Goal: Information Seeking & Learning: Learn about a topic

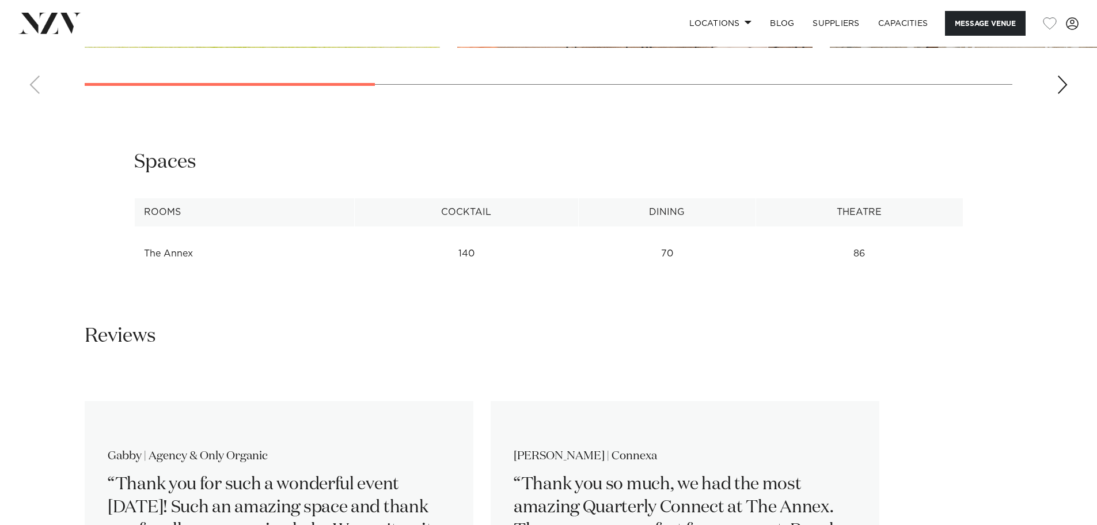
scroll to position [1555, 0]
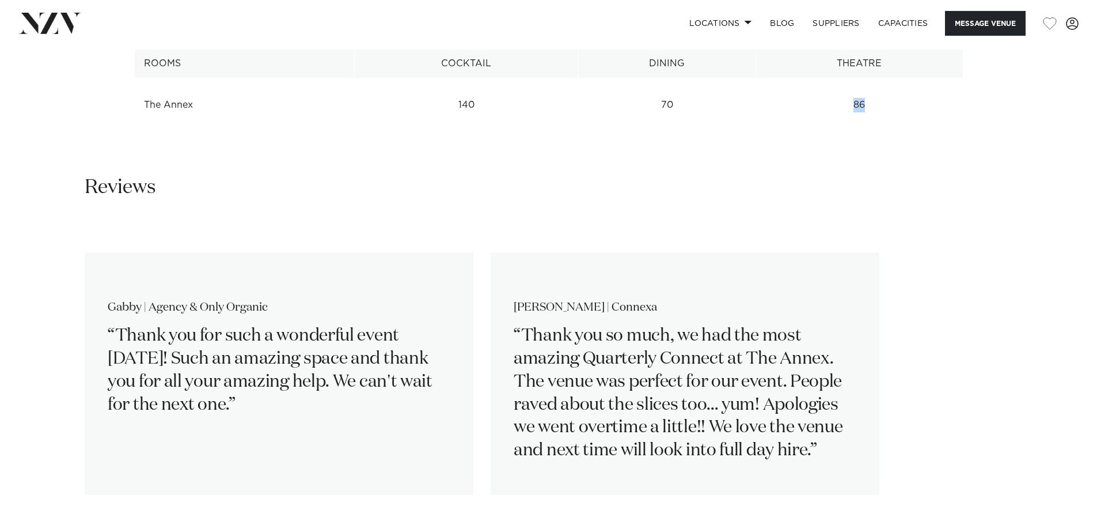
drag, startPoint x: 880, startPoint y: 144, endPoint x: 838, endPoint y: 141, distance: 41.6
click at [838, 119] on td "86" at bounding box center [859, 105] width 207 height 28
click at [948, 128] on div "**********" at bounding box center [548, 65] width 1097 height 128
drag, startPoint x: 906, startPoint y: 135, endPoint x: 852, endPoint y: 136, distance: 53.6
click at [852, 119] on td "86" at bounding box center [859, 105] width 207 height 28
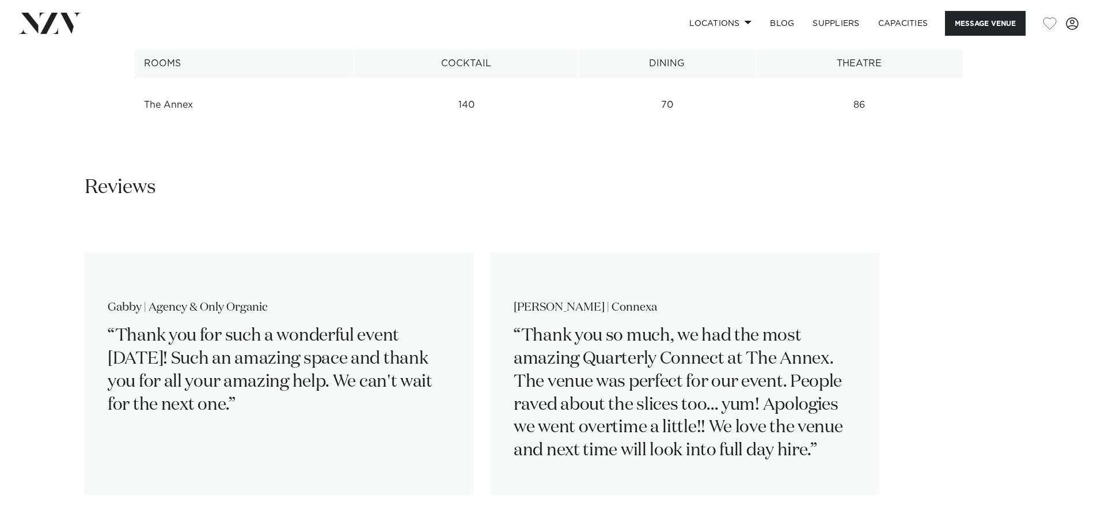
click at [830, 128] on div "**********" at bounding box center [548, 65] width 1097 height 128
drag, startPoint x: 672, startPoint y: 142, endPoint x: 627, endPoint y: 141, distance: 45.0
click at [627, 119] on td "70" at bounding box center [666, 105] width 177 height 28
drag, startPoint x: 593, startPoint y: 158, endPoint x: 561, endPoint y: 152, distance: 32.9
click at [581, 128] on div "**********" at bounding box center [548, 65] width 1097 height 128
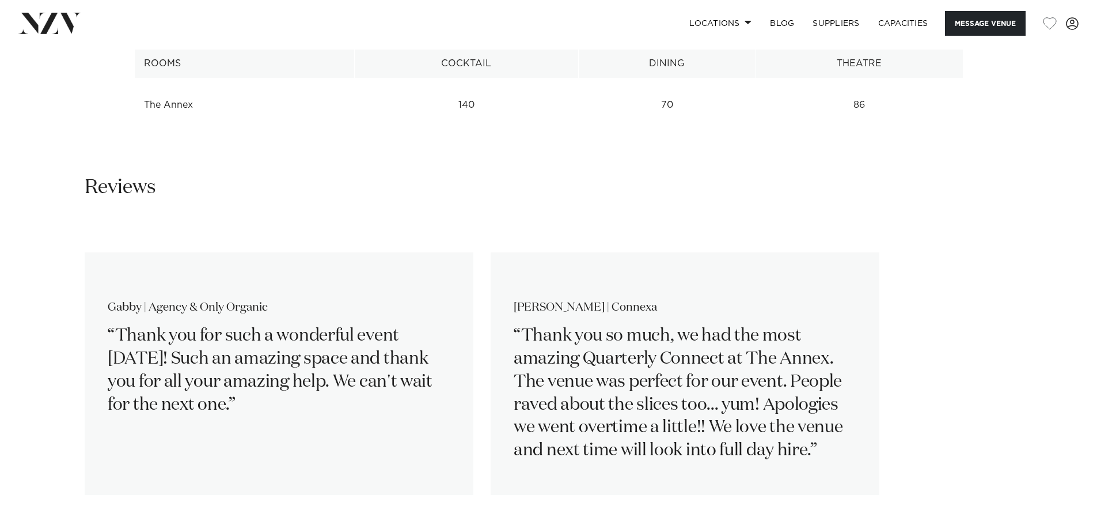
drag, startPoint x: 484, startPoint y: 145, endPoint x: 478, endPoint y: 143, distance: 6.4
click at [478, 119] on td "140" at bounding box center [466, 105] width 224 height 28
drag, startPoint x: 483, startPoint y: 139, endPoint x: 458, endPoint y: 138, distance: 25.4
click at [458, 119] on td "140" at bounding box center [466, 105] width 224 height 28
click at [645, 119] on td "70" at bounding box center [666, 105] width 177 height 28
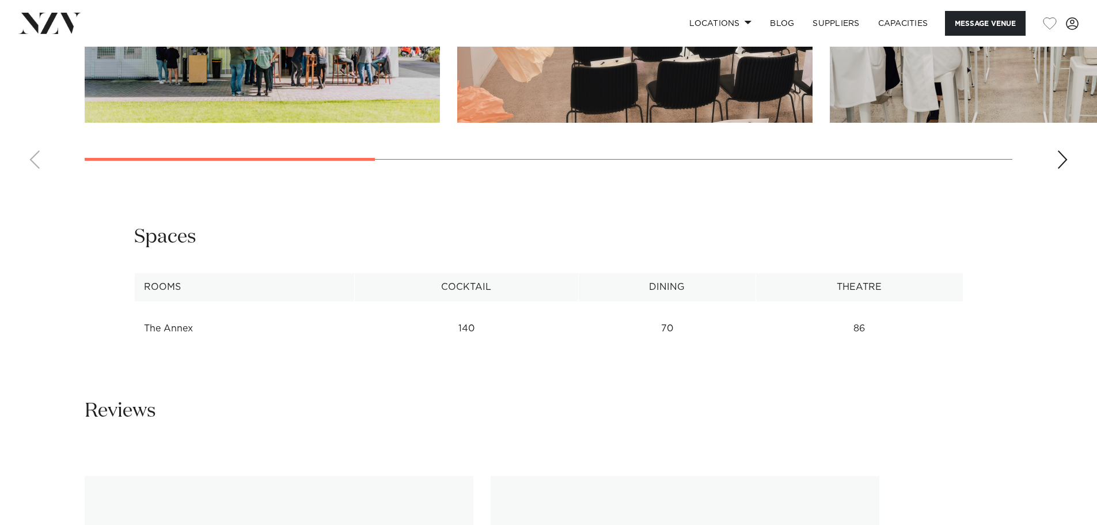
scroll to position [1325, 0]
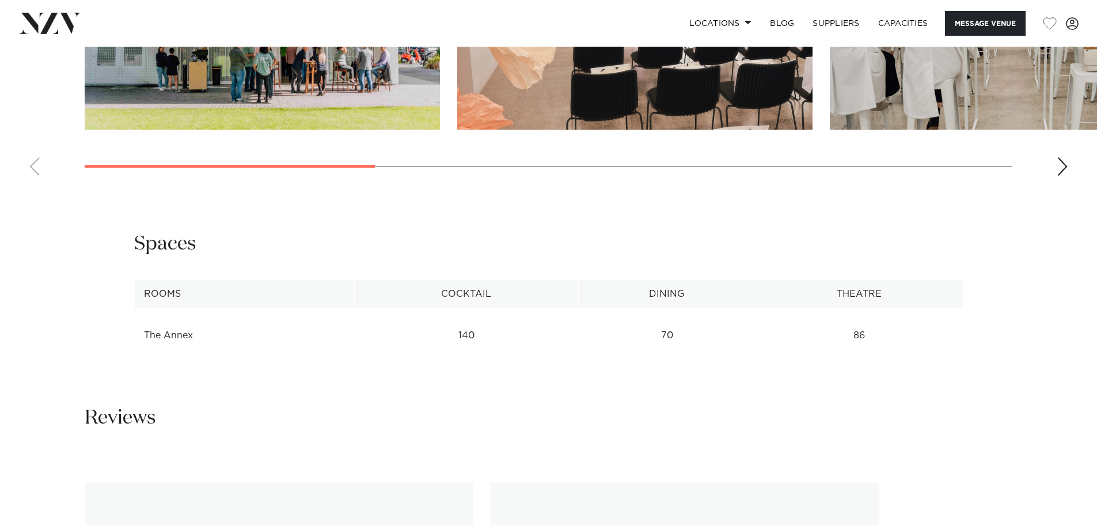
click at [1058, 176] on div "Next slide" at bounding box center [1063, 166] width 12 height 18
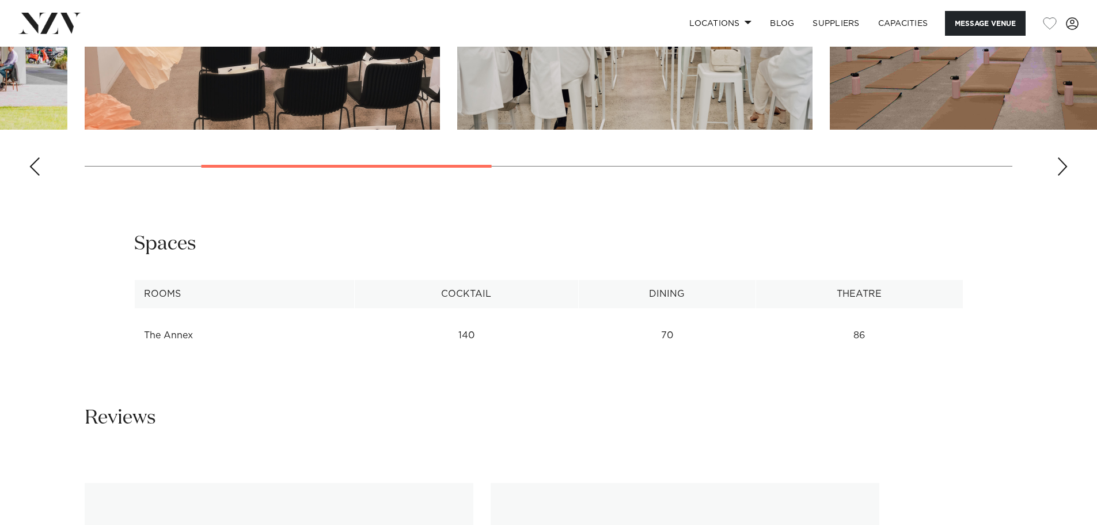
click at [1058, 176] on div "Next slide" at bounding box center [1063, 166] width 12 height 18
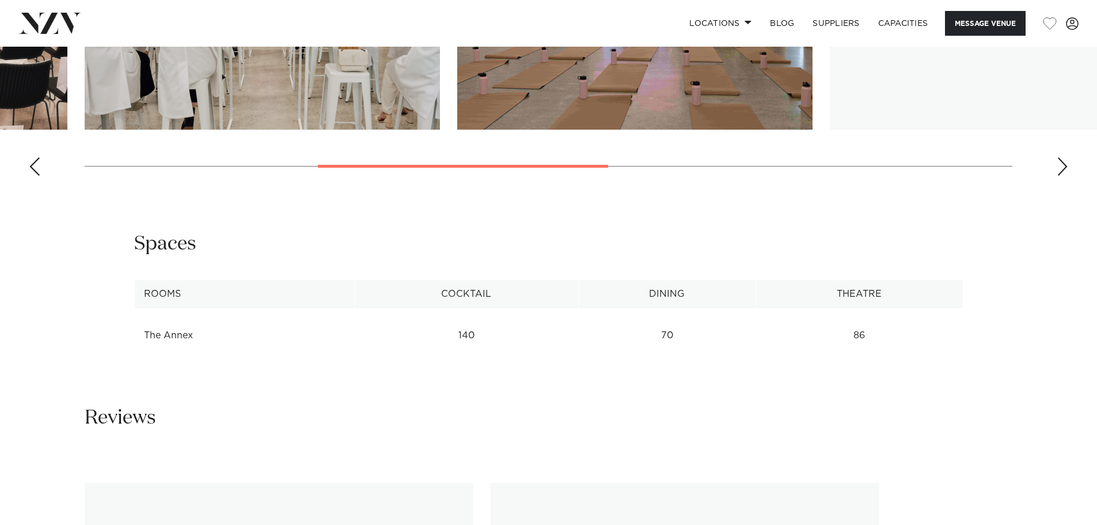
click at [1058, 176] on div "Next slide" at bounding box center [1063, 166] width 12 height 18
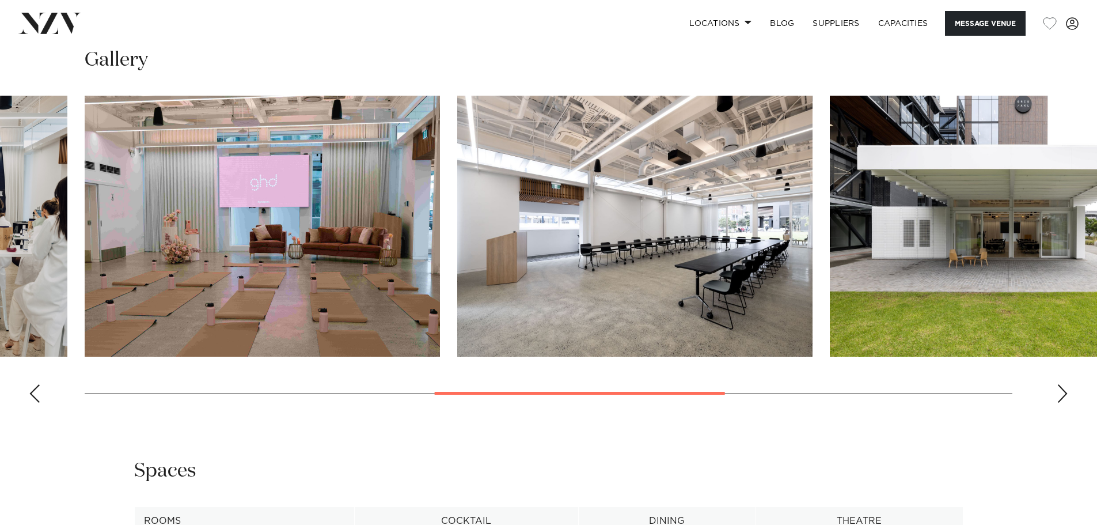
scroll to position [1095, 0]
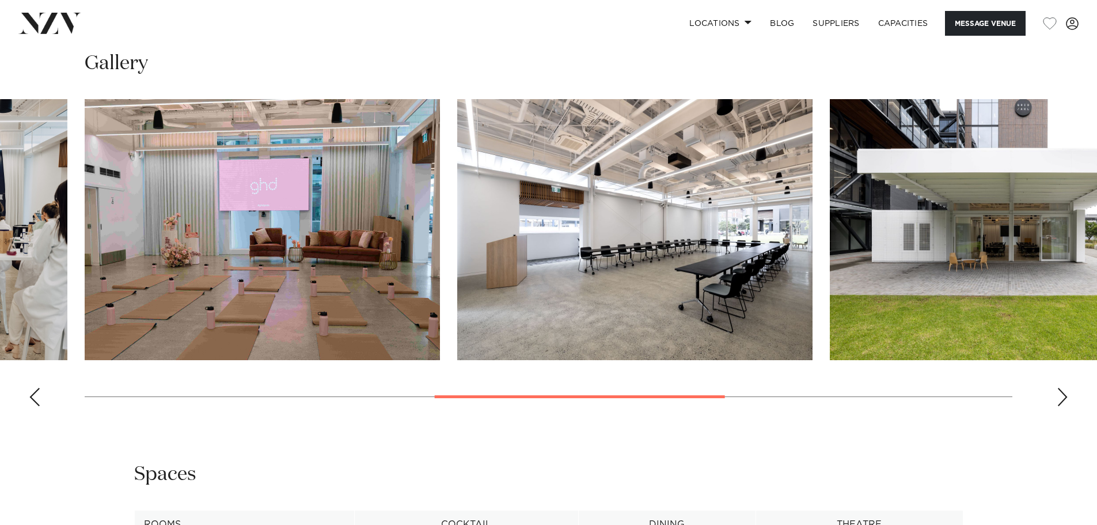
click at [33, 406] on div "Previous slide" at bounding box center [35, 397] width 12 height 18
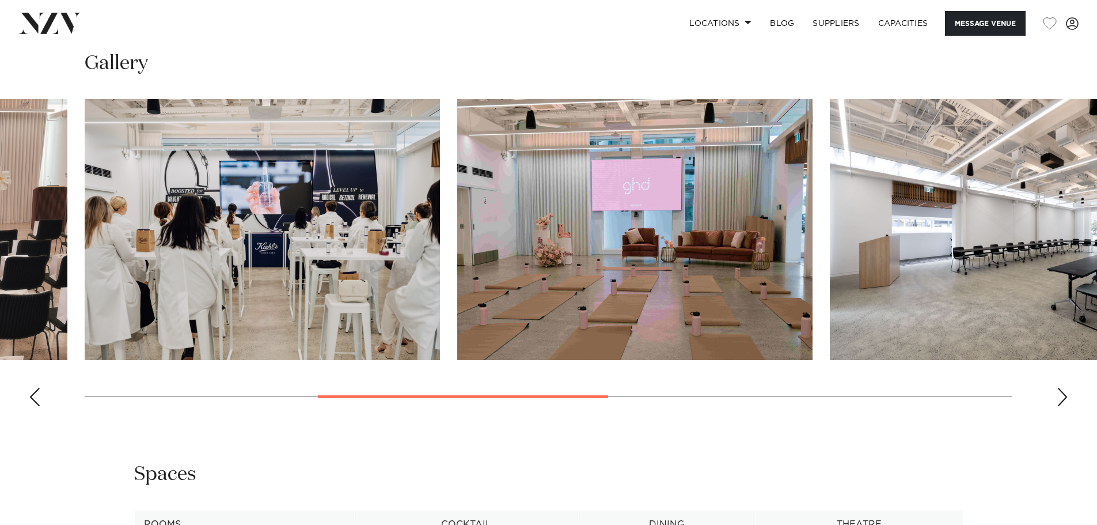
click at [33, 406] on div "Previous slide" at bounding box center [35, 397] width 12 height 18
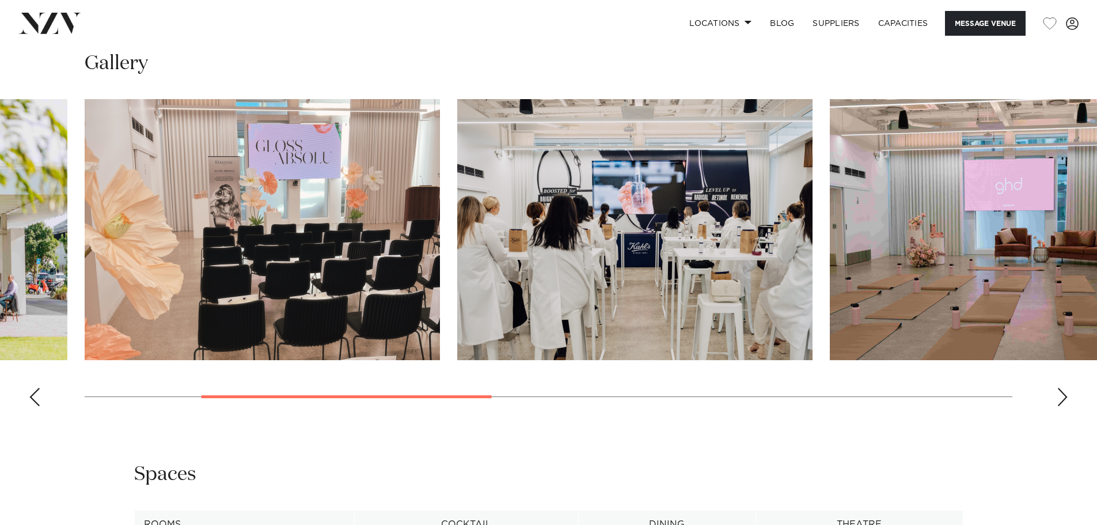
click at [33, 406] on div "Previous slide" at bounding box center [35, 397] width 12 height 18
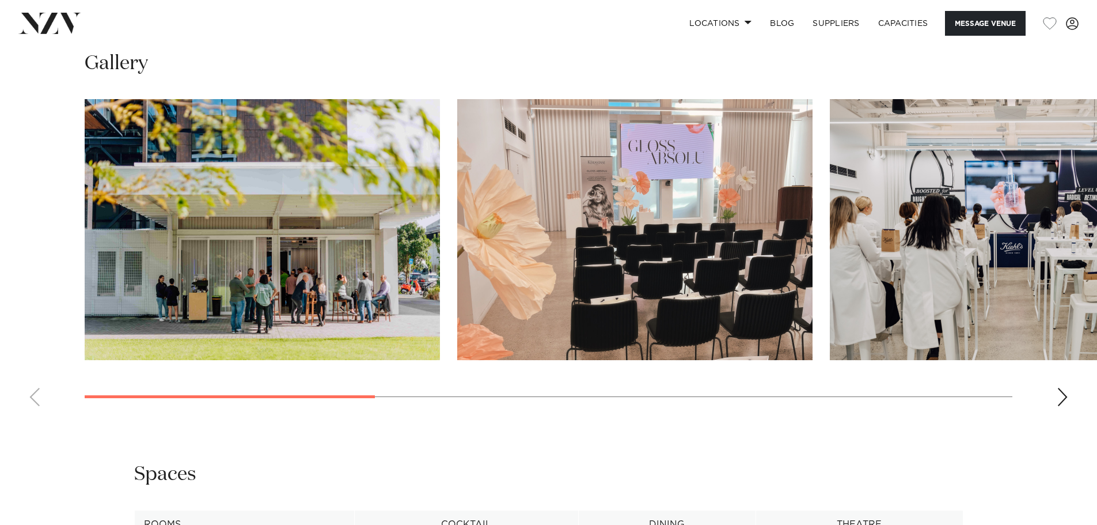
click at [33, 415] on swiper-container at bounding box center [548, 257] width 1097 height 316
click at [1066, 406] on div "Next slide" at bounding box center [1063, 397] width 12 height 18
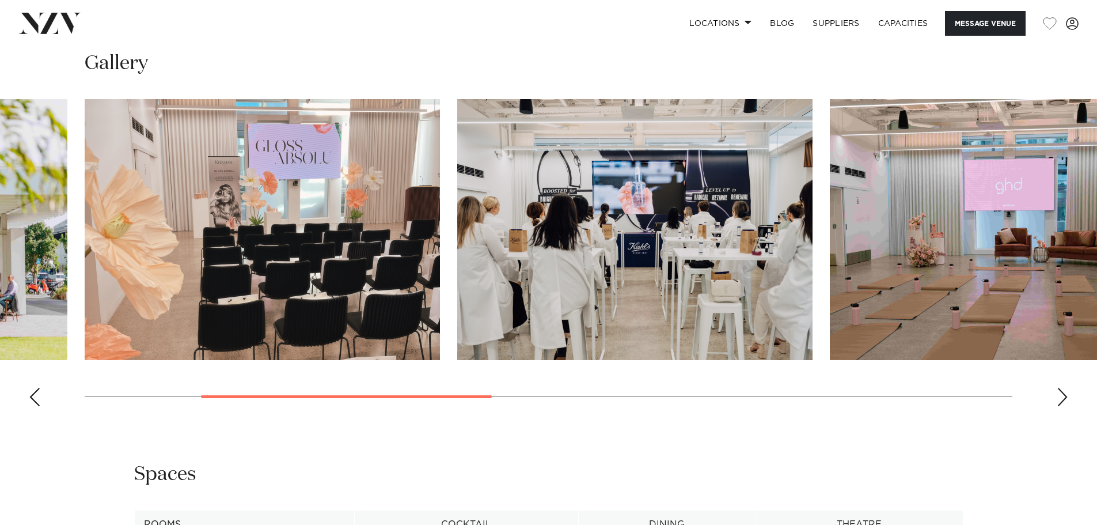
click at [1066, 406] on div "Next slide" at bounding box center [1063, 397] width 12 height 18
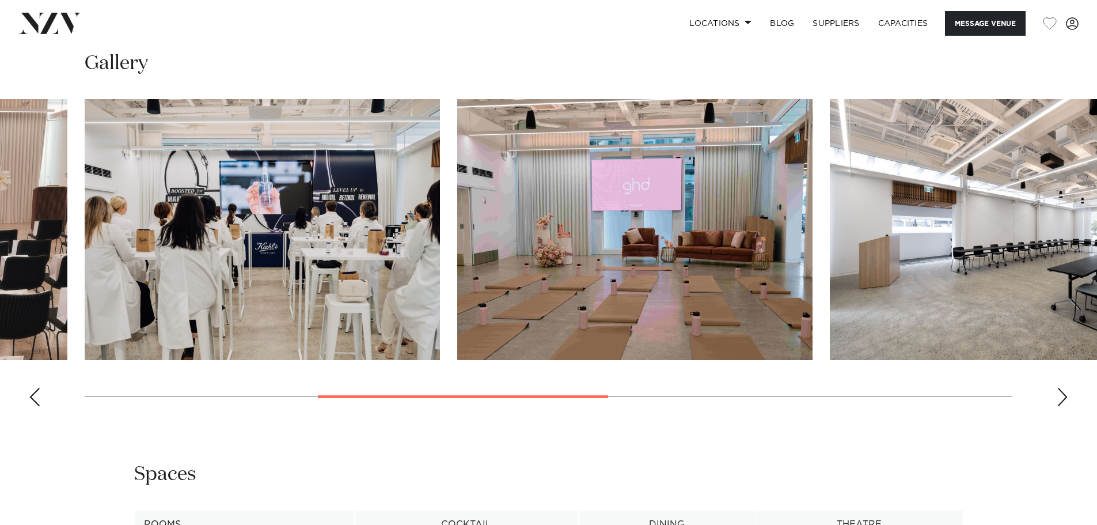
click at [1066, 406] on div "Next slide" at bounding box center [1063, 397] width 12 height 18
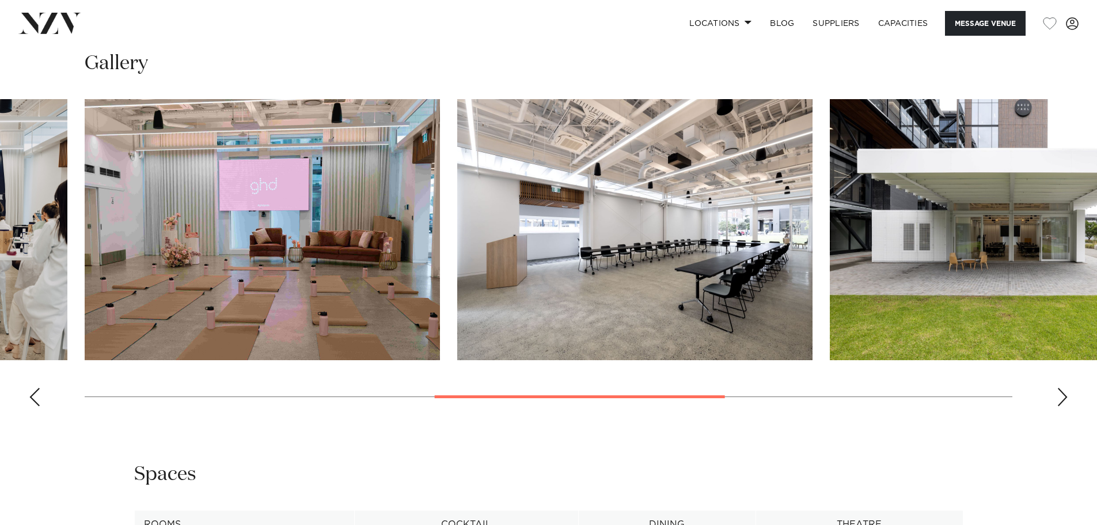
click at [1066, 406] on div "Next slide" at bounding box center [1063, 397] width 12 height 18
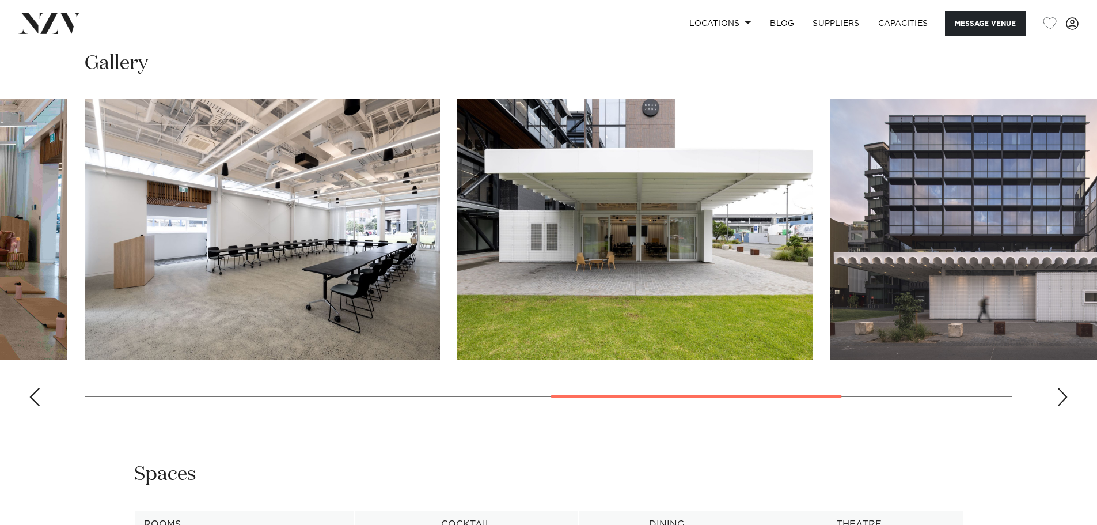
click at [1066, 406] on div "Next slide" at bounding box center [1063, 397] width 12 height 18
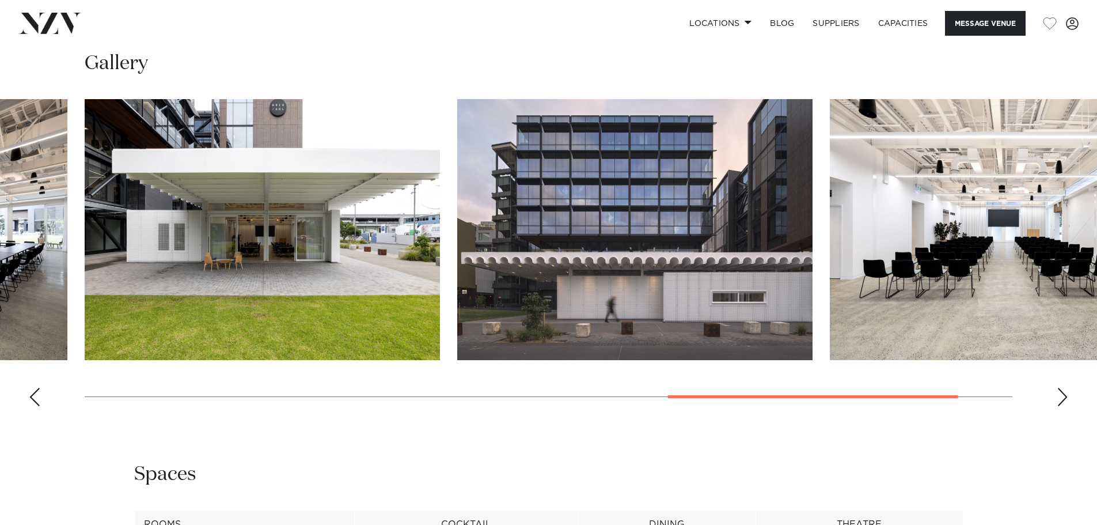
click at [1066, 406] on div "Next slide" at bounding box center [1063, 397] width 12 height 18
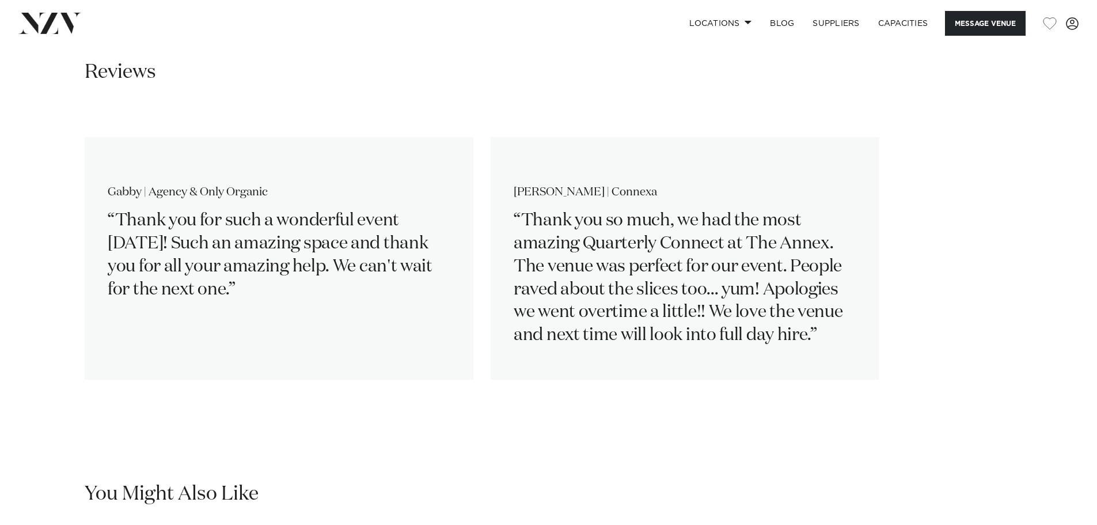
scroll to position [1267, 0]
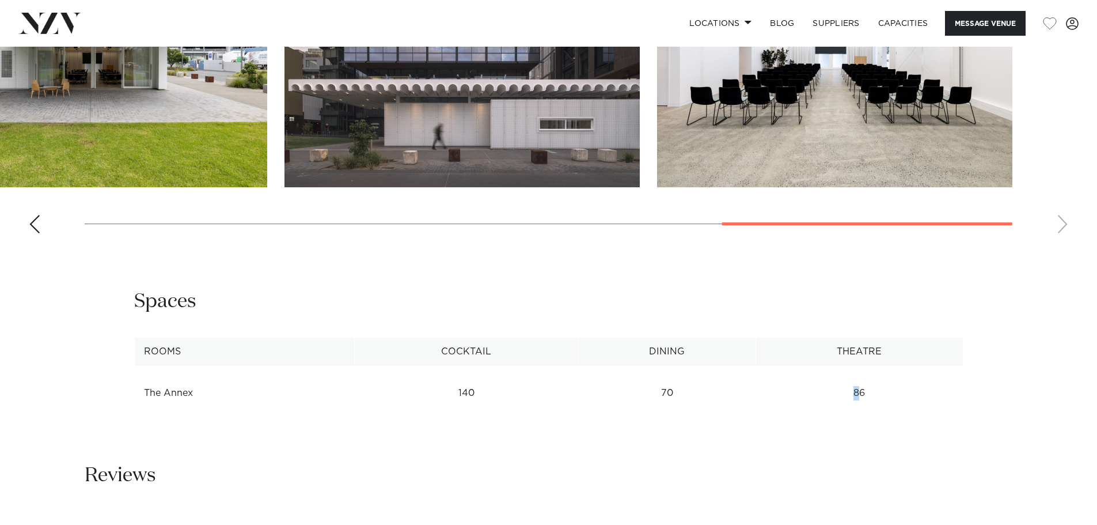
click at [855, 407] on td "86" at bounding box center [859, 393] width 207 height 28
drag, startPoint x: 855, startPoint y: 425, endPoint x: 878, endPoint y: 429, distance: 22.8
click at [878, 407] on td "86" at bounding box center [859, 393] width 207 height 28
